Goal: Task Accomplishment & Management: Use online tool/utility

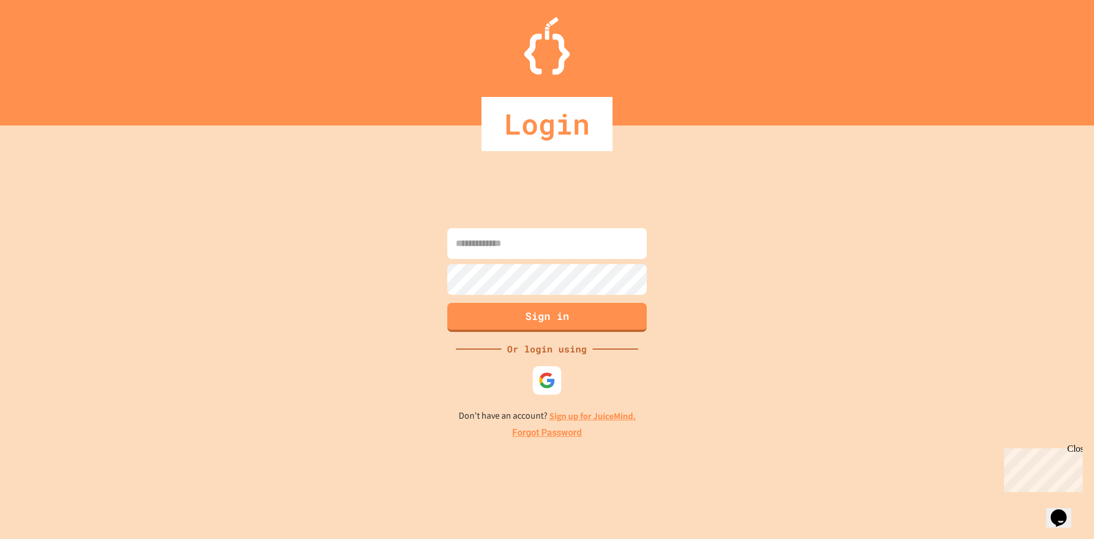
click at [540, 243] on input at bounding box center [546, 243] width 199 height 31
type input "**********"
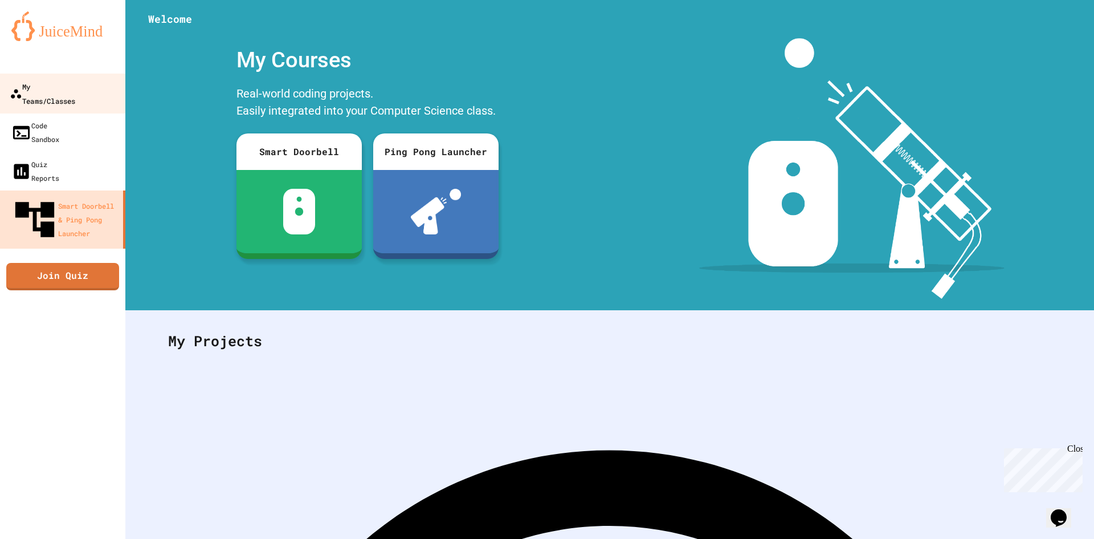
click at [101, 84] on link "My Teams/Classes" at bounding box center [62, 94] width 129 height 40
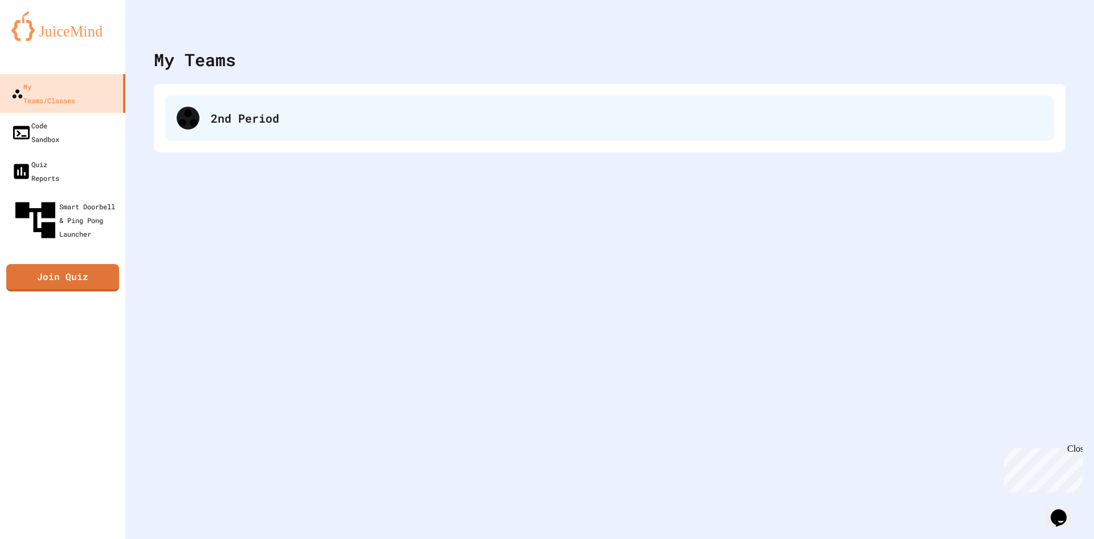
click at [284, 115] on div "2nd Period" at bounding box center [627, 117] width 832 height 17
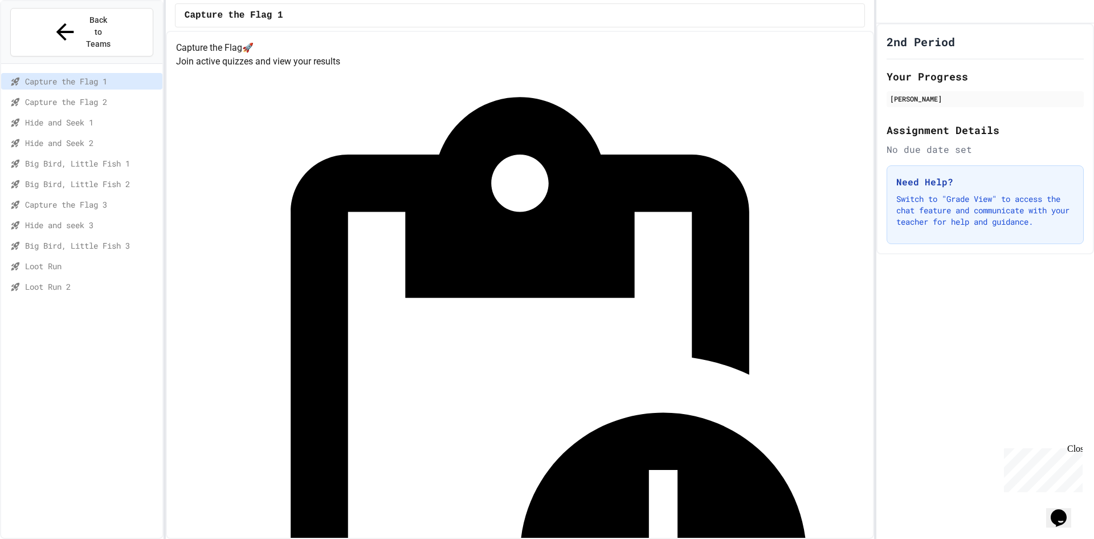
click at [108, 278] on div "Loot Run 2" at bounding box center [81, 286] width 161 height 17
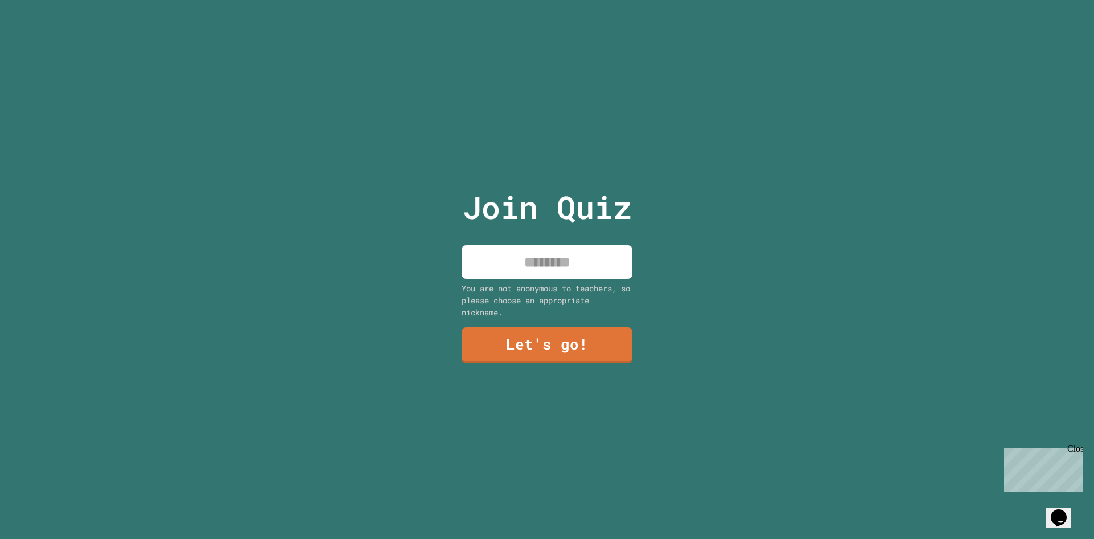
click at [515, 251] on input at bounding box center [547, 262] width 171 height 34
type input "*****"
click at [560, 356] on link "Let's go!" at bounding box center [547, 344] width 159 height 38
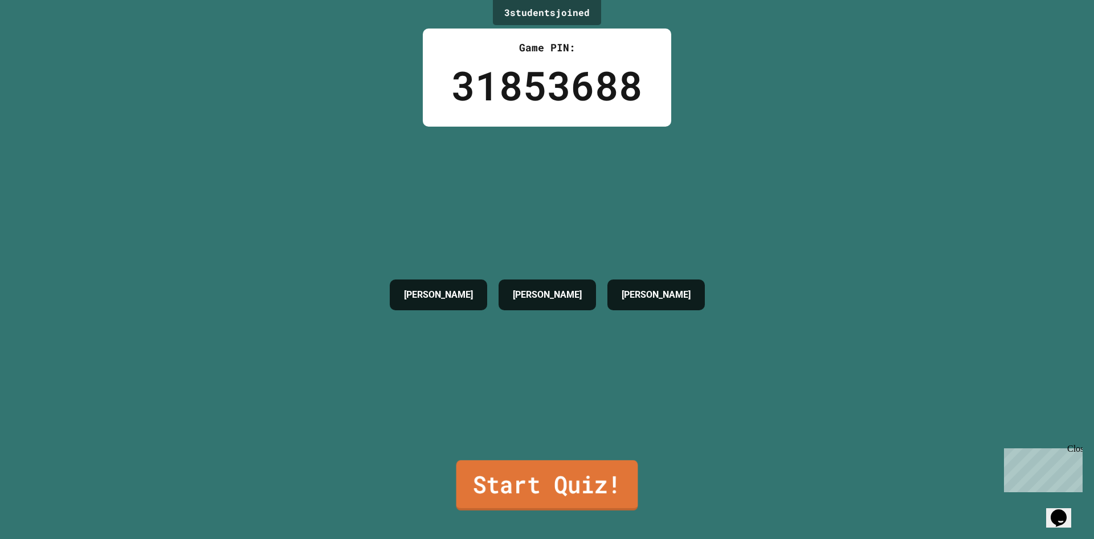
click at [578, 463] on link "Start Quiz!" at bounding box center [548, 485] width 182 height 50
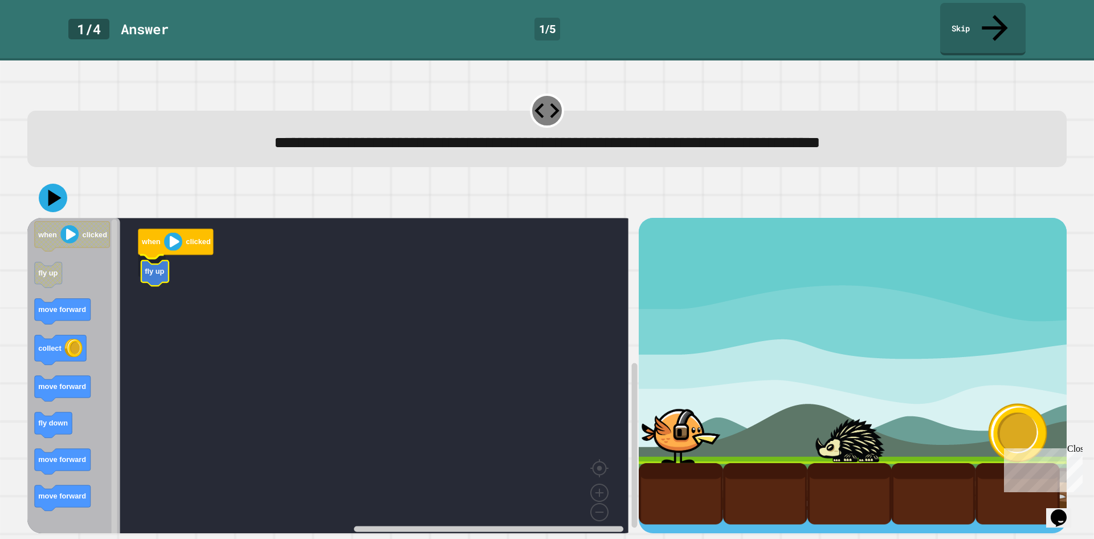
click at [156, 260] on icon "Blockly Workspace" at bounding box center [154, 273] width 27 height 26
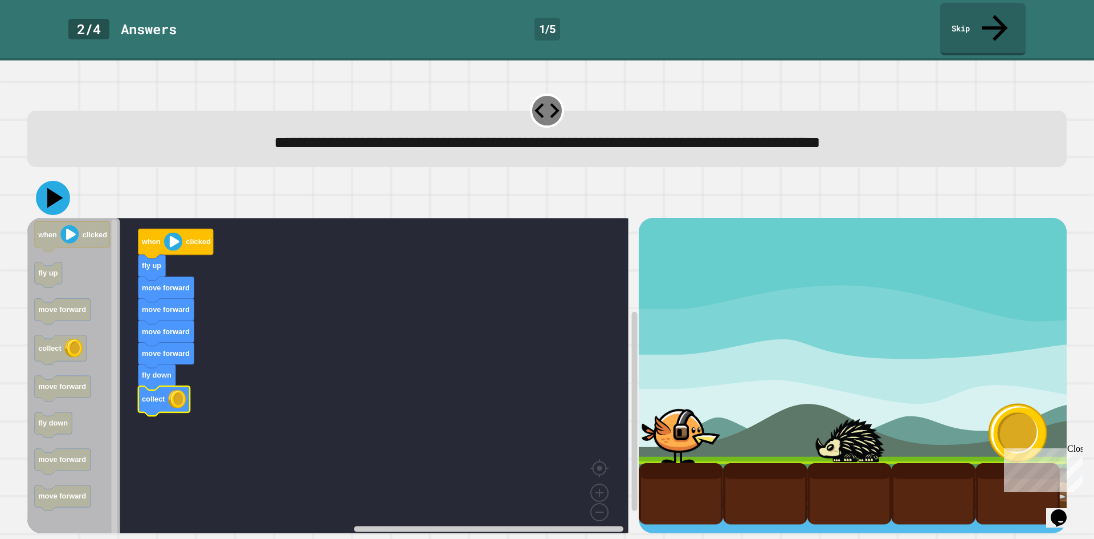
click at [56, 188] on icon at bounding box center [55, 198] width 16 height 20
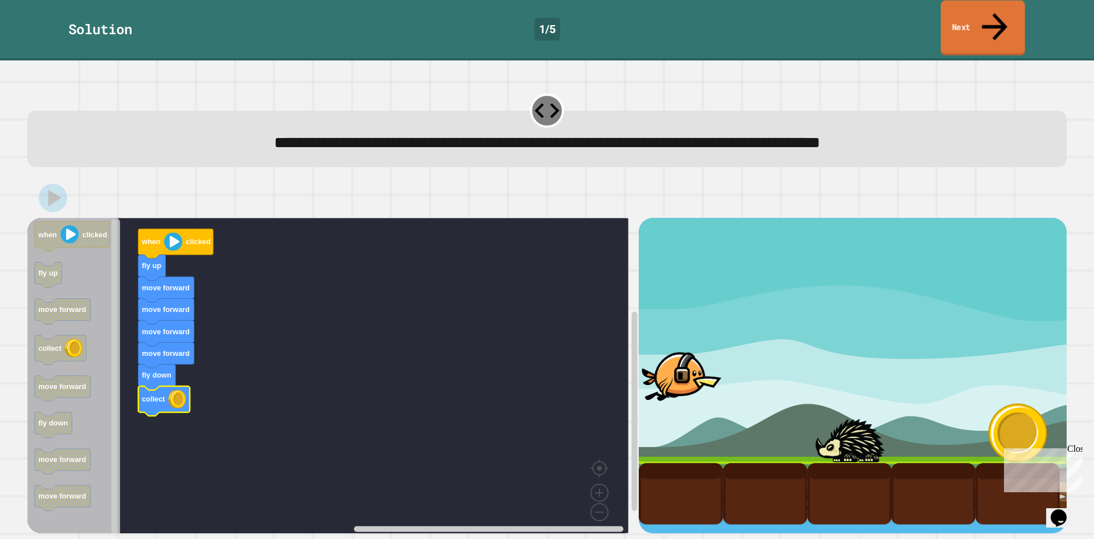
click at [989, 21] on link "Next" at bounding box center [983, 28] width 84 height 55
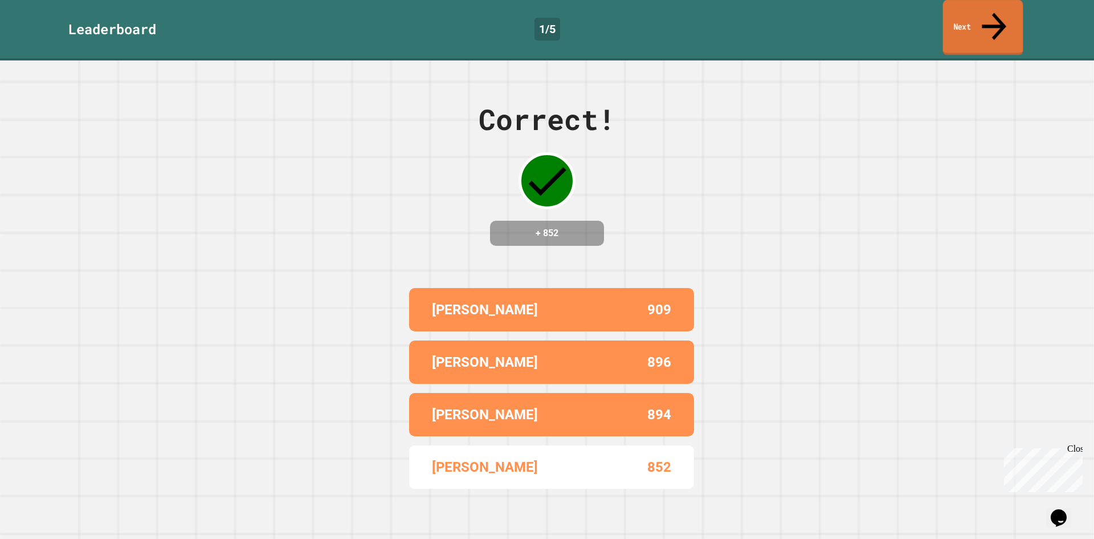
click at [961, 25] on link "Next" at bounding box center [983, 27] width 80 height 55
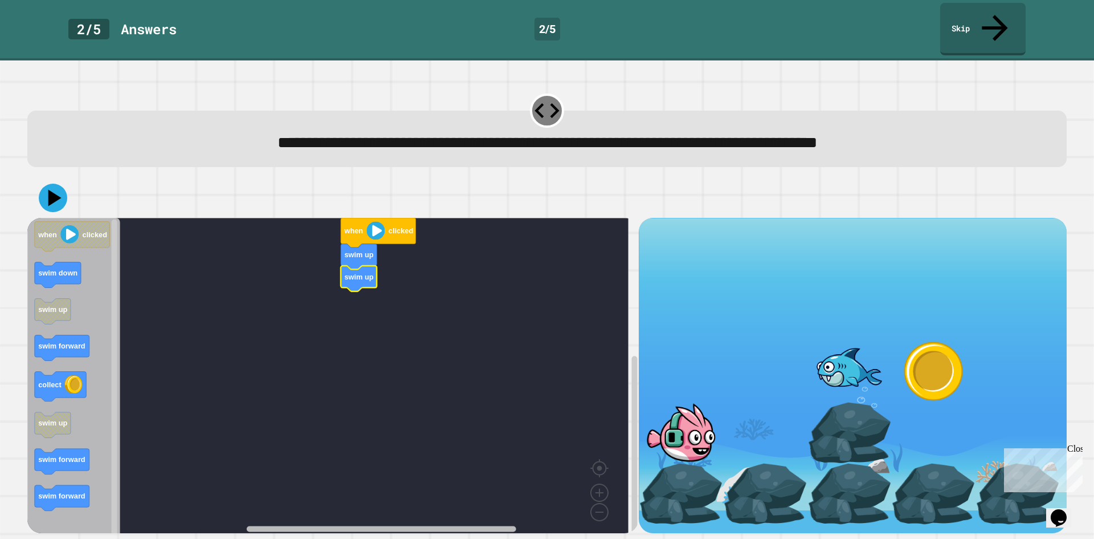
click at [459, 477] on div "when clicked swim up swim up when clicked swim down swim up swim forward collec…" at bounding box center [333, 375] width 612 height 315
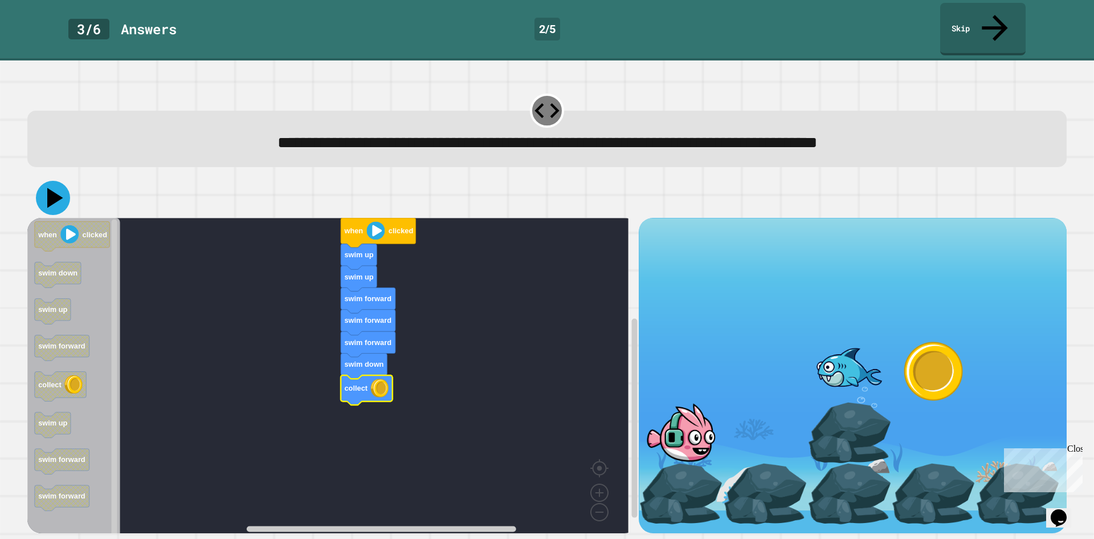
click at [50, 186] on button at bounding box center [53, 198] width 34 height 34
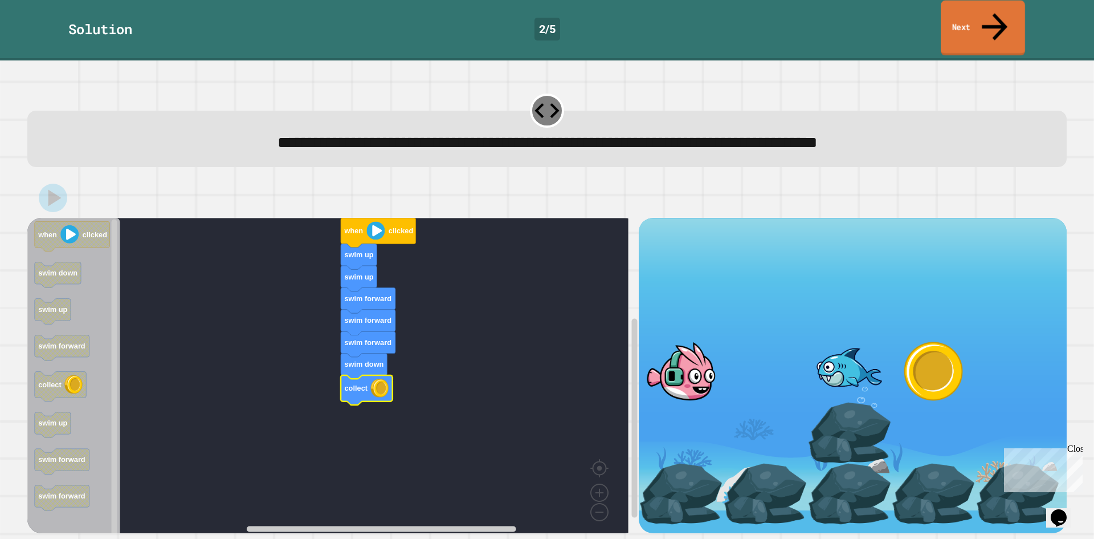
click at [988, 18] on link "Next" at bounding box center [983, 28] width 84 height 55
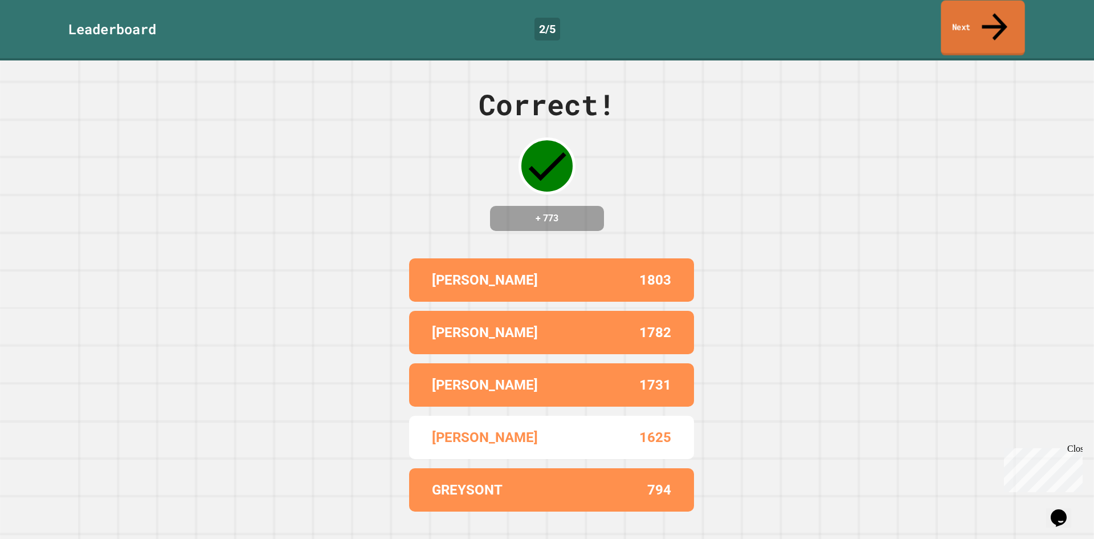
click at [977, 18] on link "Next" at bounding box center [983, 28] width 84 height 55
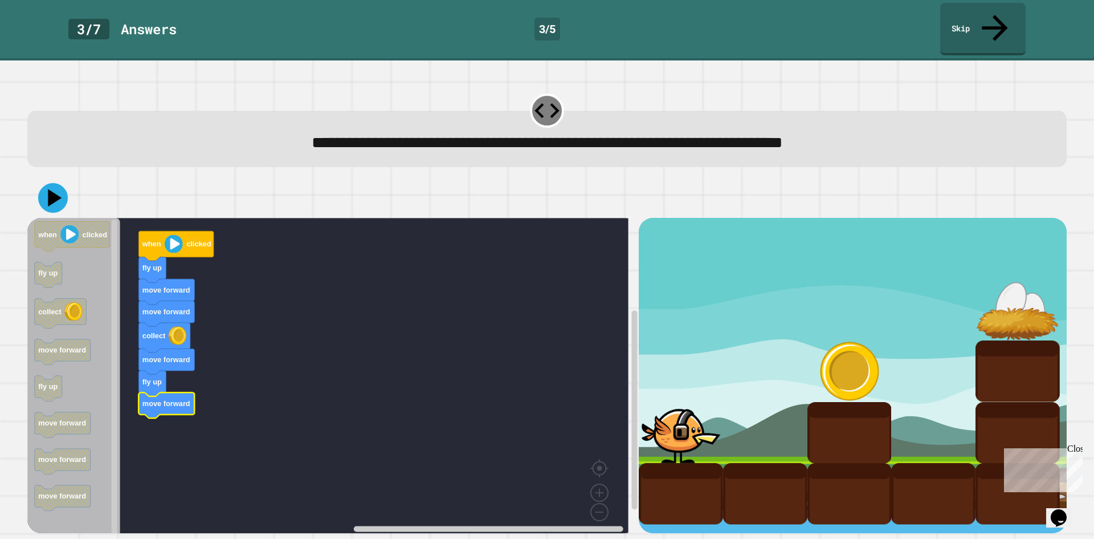
click at [51, 189] on icon at bounding box center [55, 197] width 14 height 17
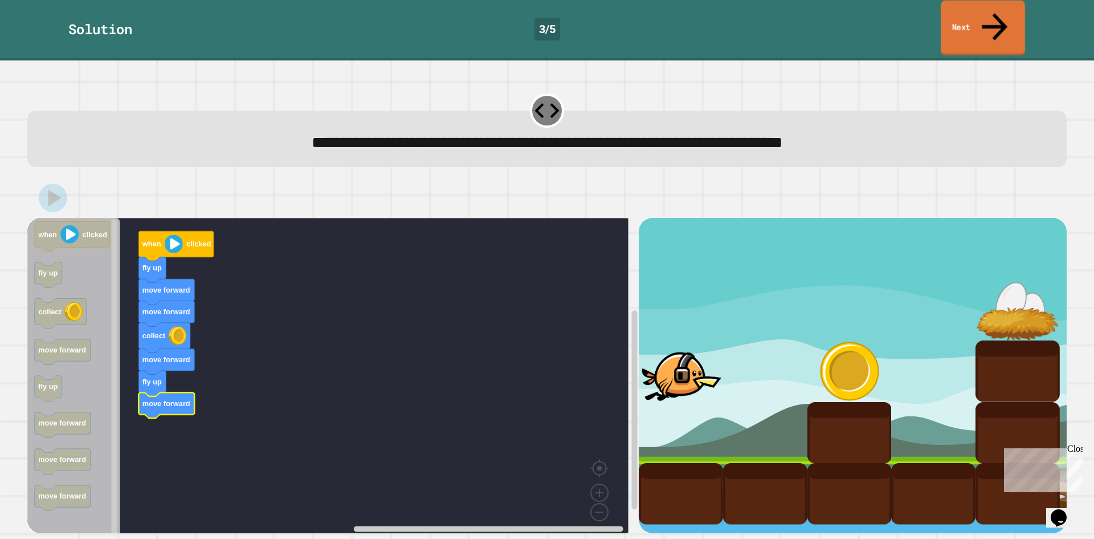
click at [974, 11] on link "Next" at bounding box center [983, 28] width 84 height 55
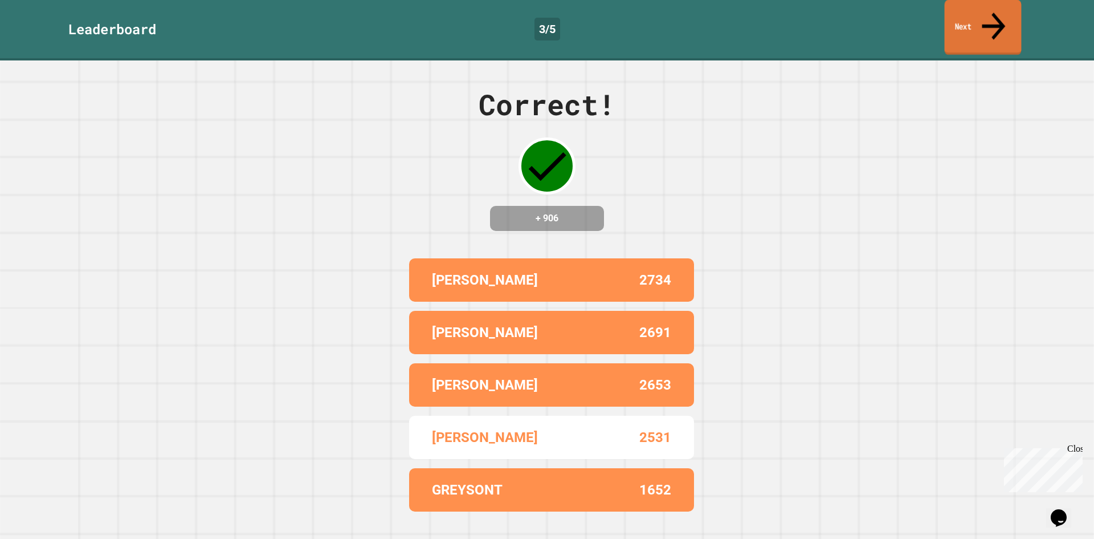
click at [983, 20] on link "Next" at bounding box center [983, 27] width 77 height 55
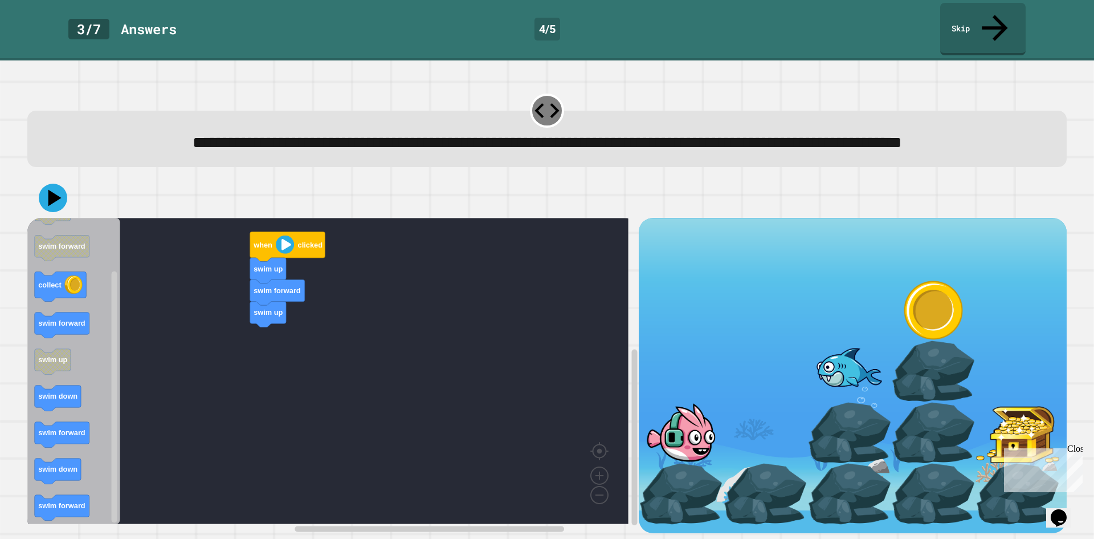
click at [325, 368] on div "when clicked swim up swim forward swim up when clicked swim up swim forward col…" at bounding box center [333, 375] width 612 height 315
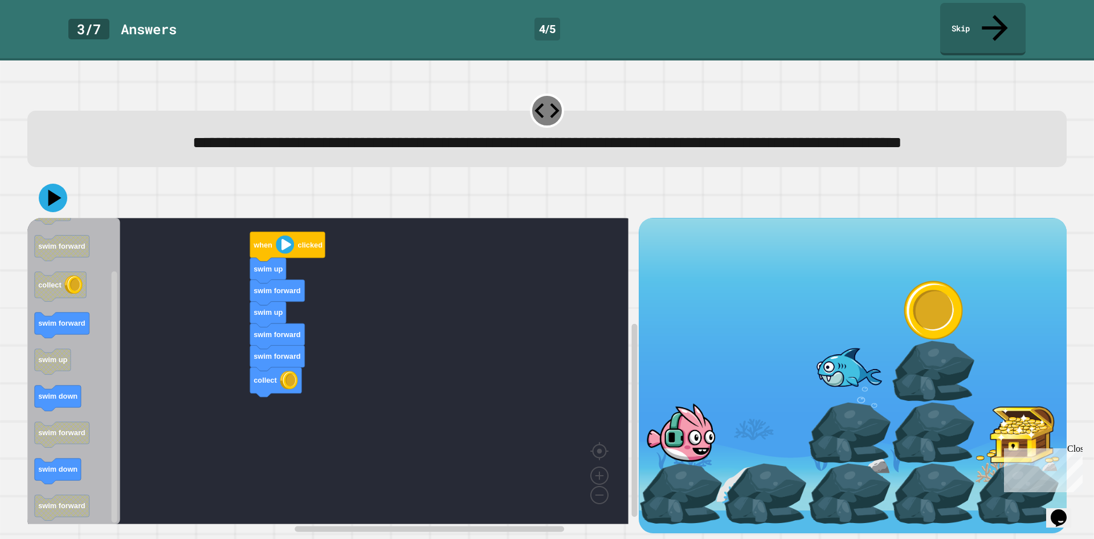
click at [74, 342] on icon "Blockly Workspace" at bounding box center [73, 371] width 93 height 306
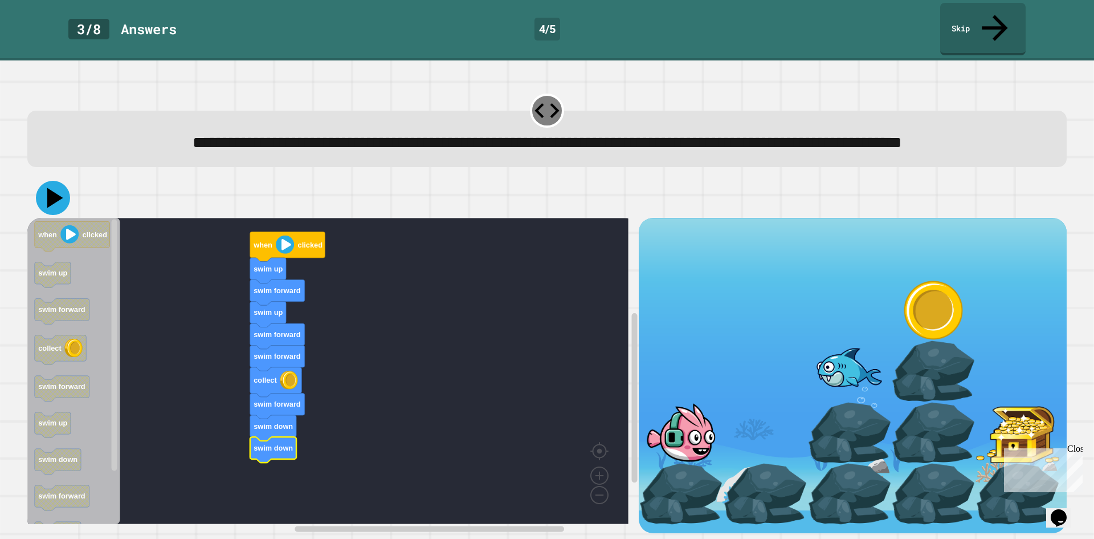
click at [56, 199] on icon at bounding box center [55, 198] width 16 height 20
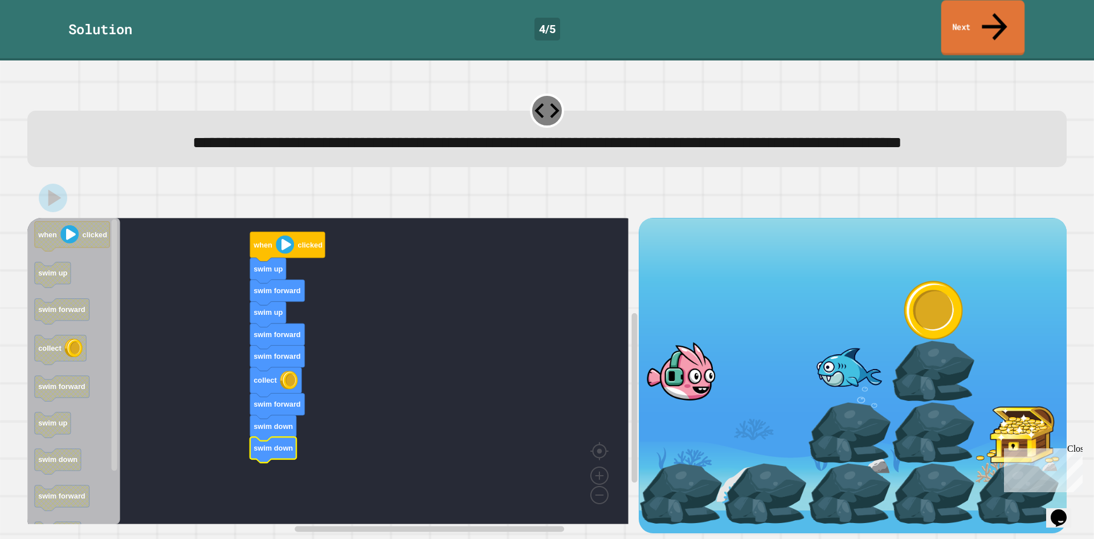
click at [979, 24] on link "Next" at bounding box center [984, 28] width 84 height 55
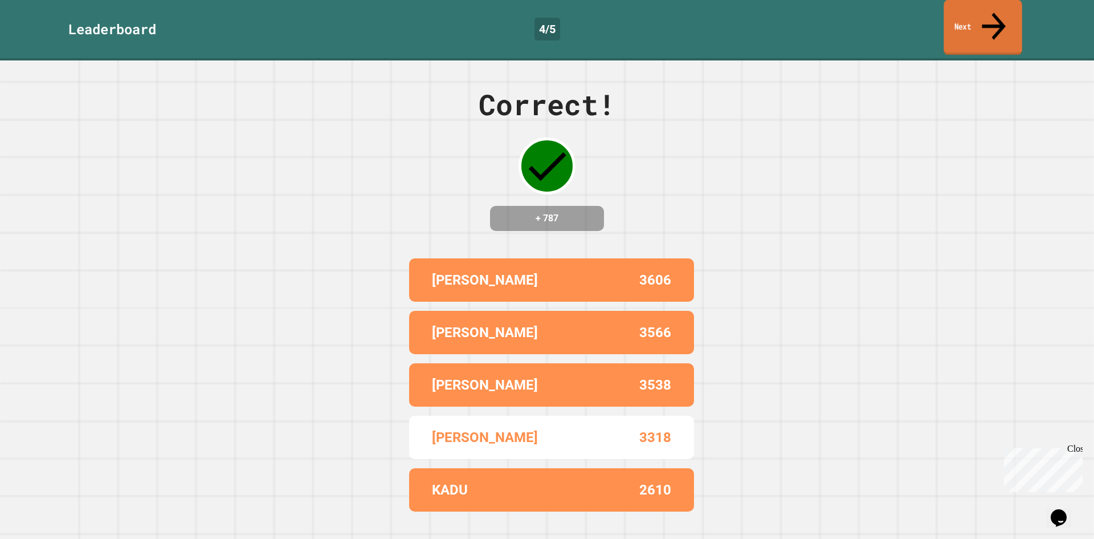
click at [963, 21] on link "Next" at bounding box center [983, 27] width 78 height 55
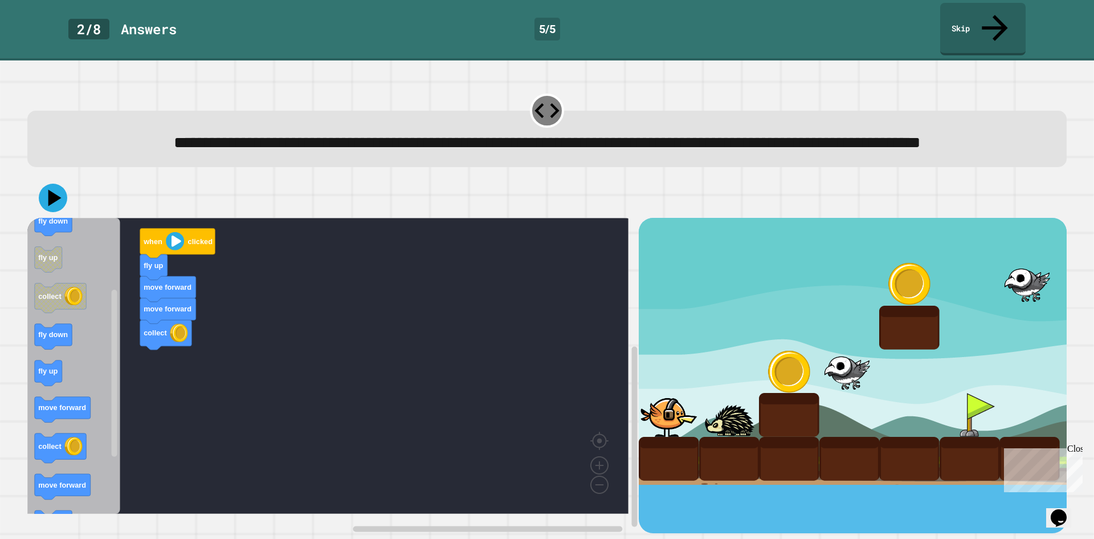
click at [184, 374] on div "when clicked fly up move forward move forward collect when clicked move forward…" at bounding box center [333, 375] width 612 height 315
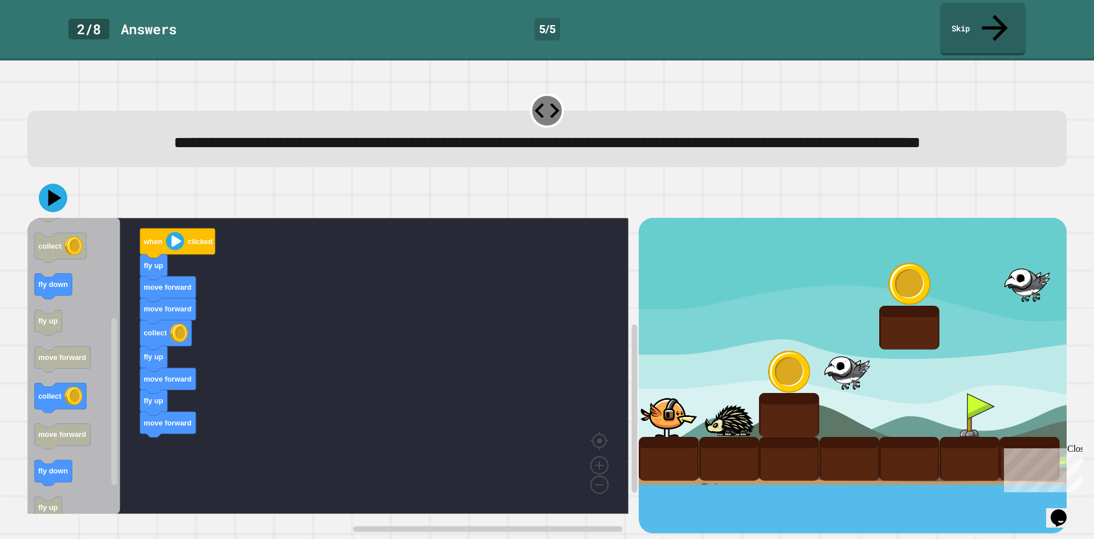
click at [177, 391] on div "when clicked fly up move forward move forward collect fly up move forward fly u…" at bounding box center [333, 375] width 612 height 315
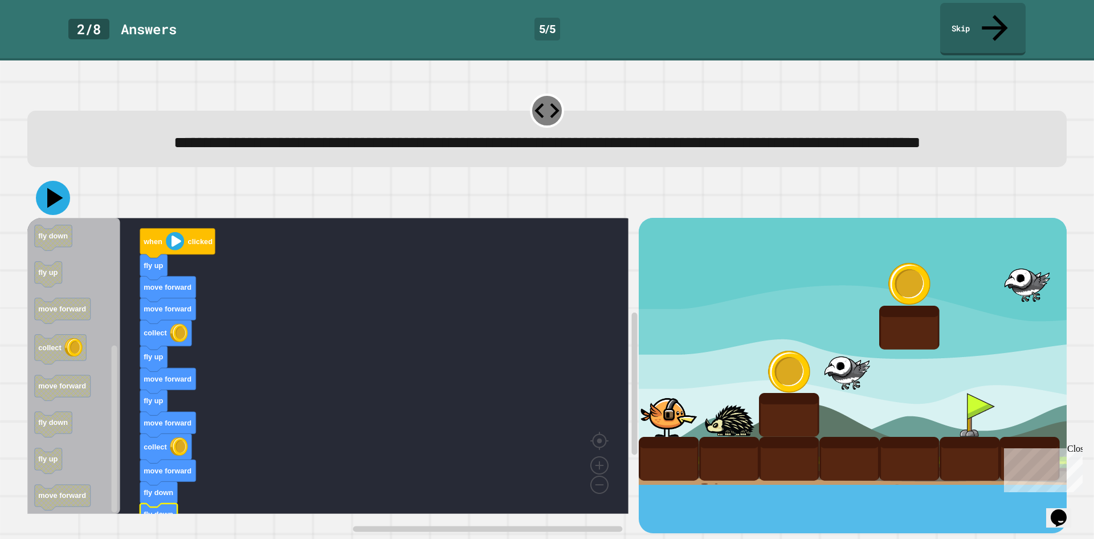
click at [50, 198] on icon at bounding box center [55, 198] width 16 height 20
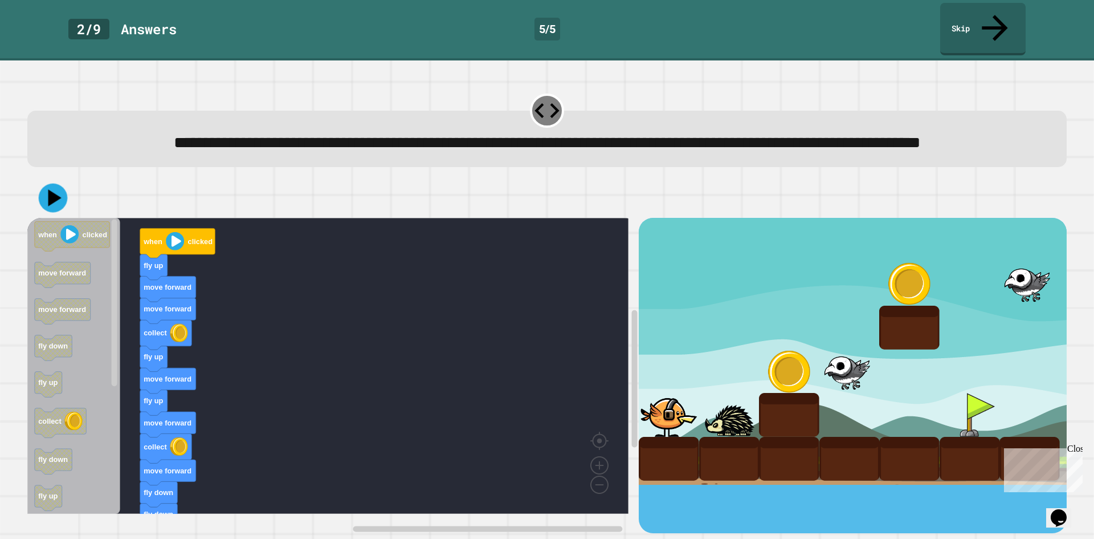
click at [57, 199] on icon at bounding box center [54, 198] width 13 height 17
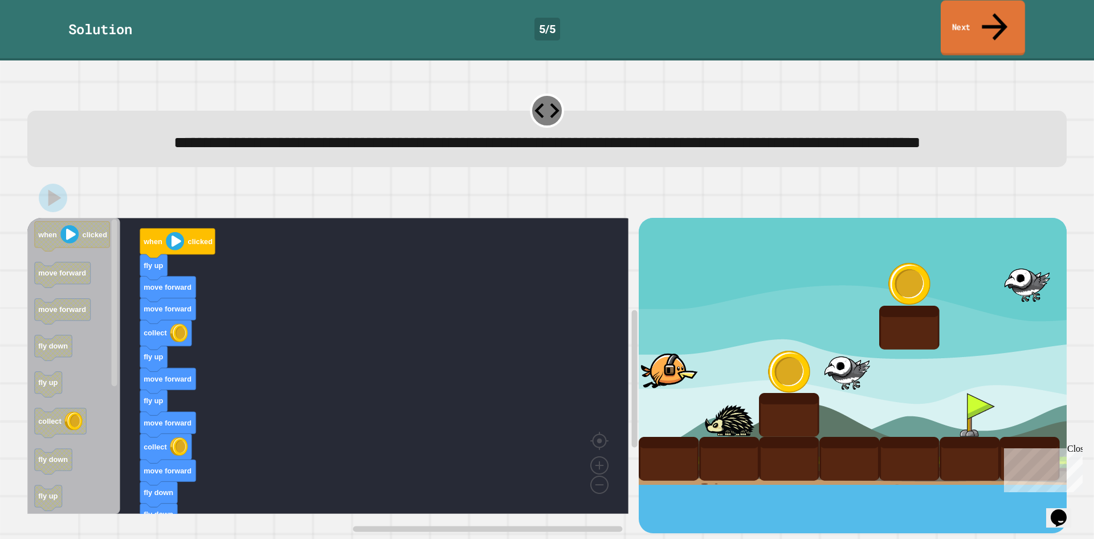
click at [960, 11] on link "Next" at bounding box center [983, 28] width 84 height 55
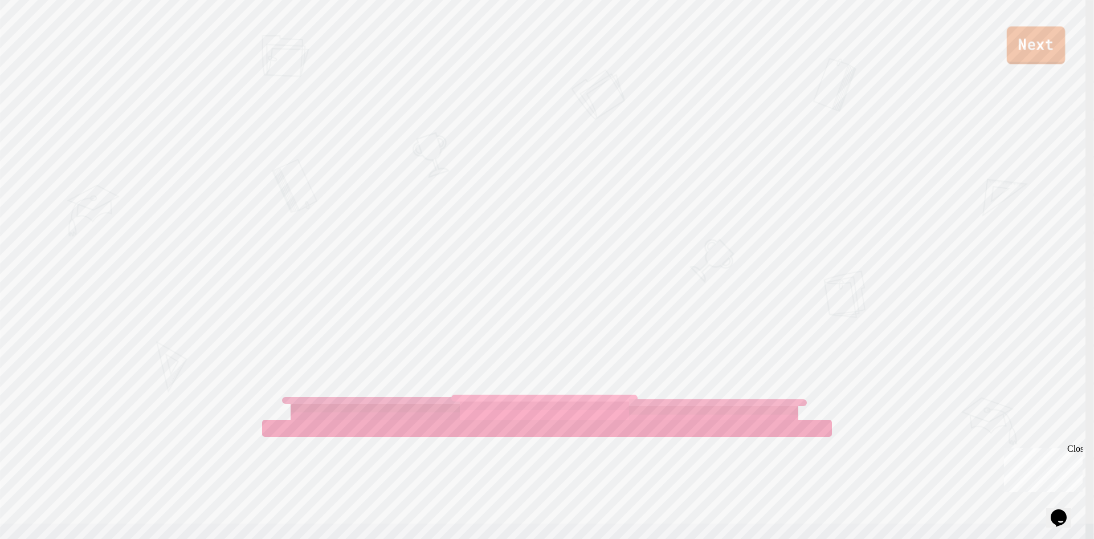
click at [1032, 39] on link "Next" at bounding box center [1036, 45] width 58 height 38
